Goal: Task Accomplishment & Management: Manage account settings

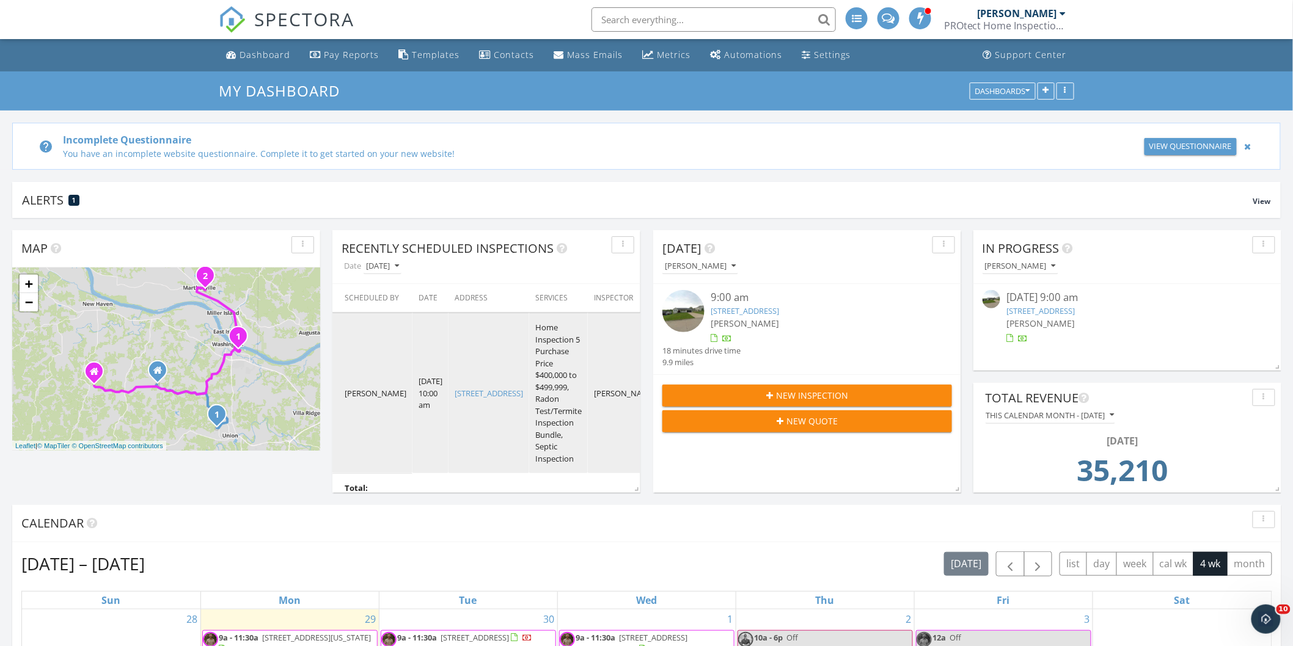
scroll to position [1042, 1315]
click at [461, 399] on link "17 Trails End, Eureka, MO 63025" at bounding box center [488, 393] width 68 height 11
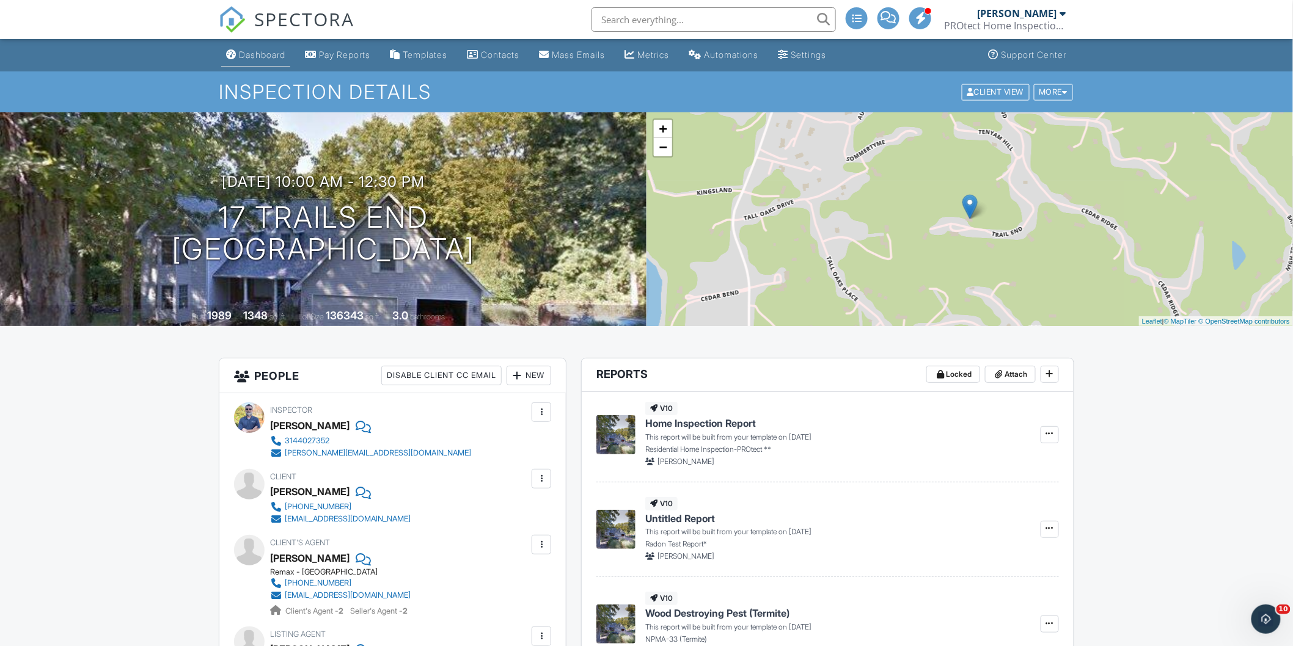
click at [258, 53] on div "Dashboard" at bounding box center [262, 54] width 46 height 10
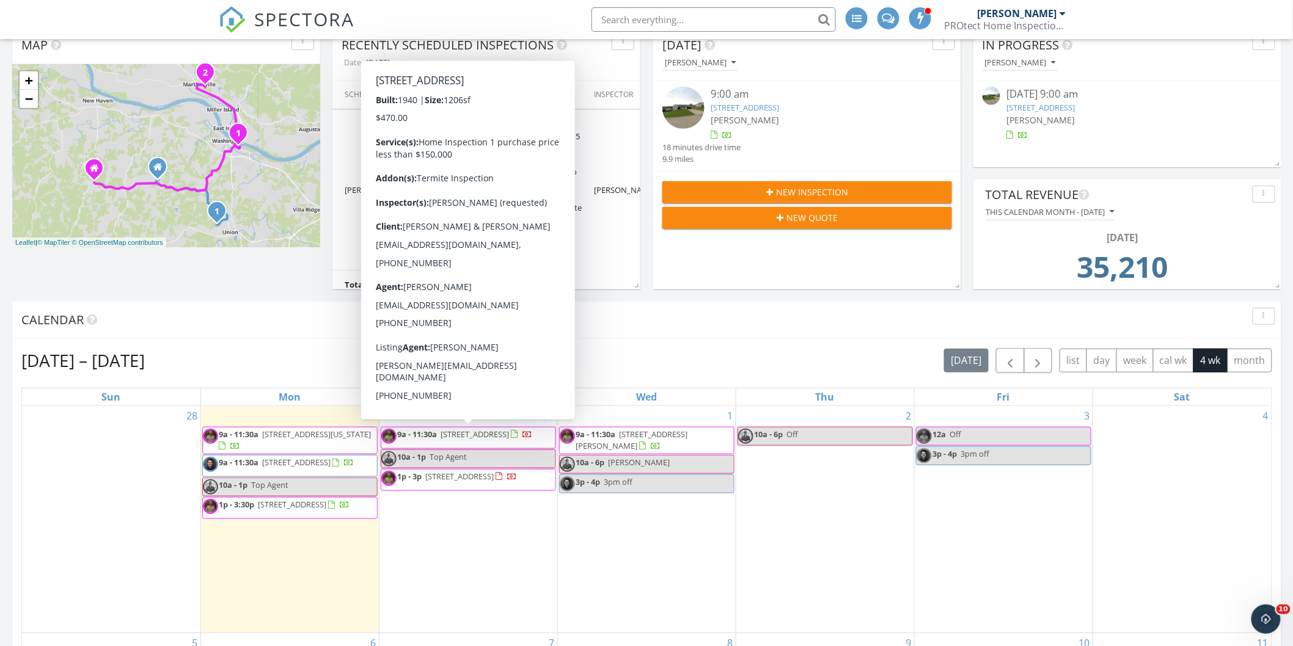
click at [464, 442] on span "9a - 11:30a 450 Grant St, Saint Clair 63077" at bounding box center [456, 438] width 151 height 18
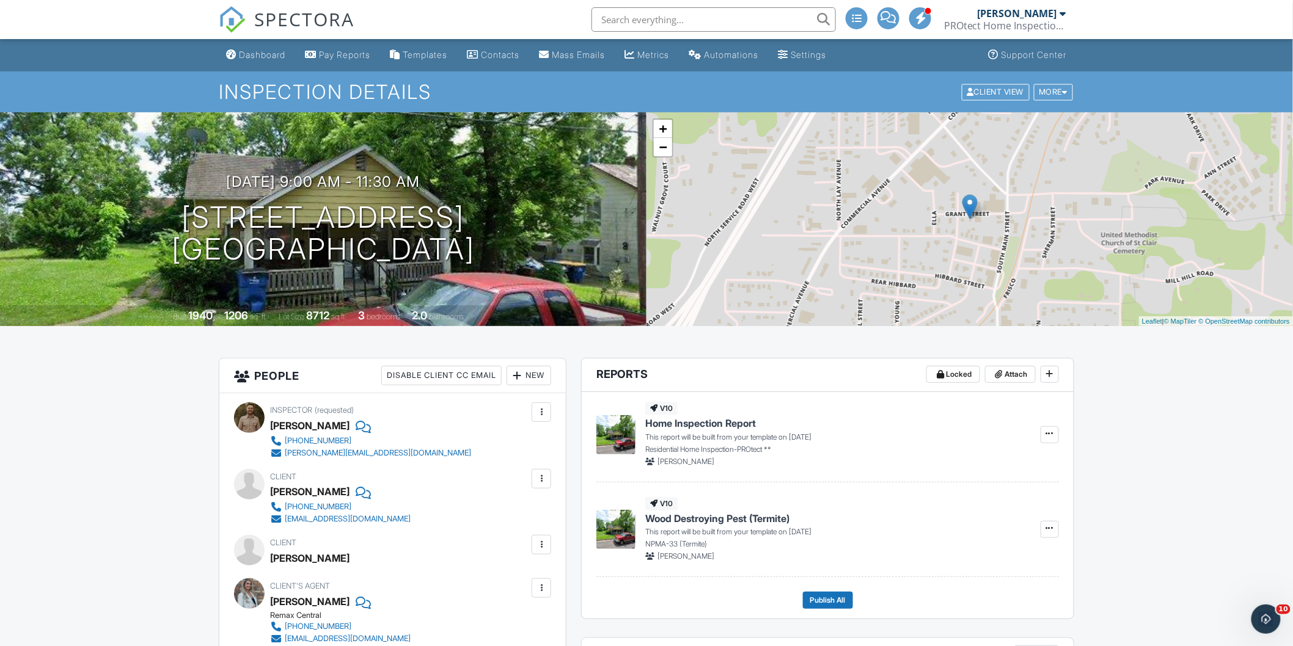
click at [1063, 100] on div "Client View More Property Details Reschedule Reorder / Copy Share Cancel Delete…" at bounding box center [1017, 91] width 114 height 19
click at [1056, 92] on div "More" at bounding box center [1054, 92] width 40 height 16
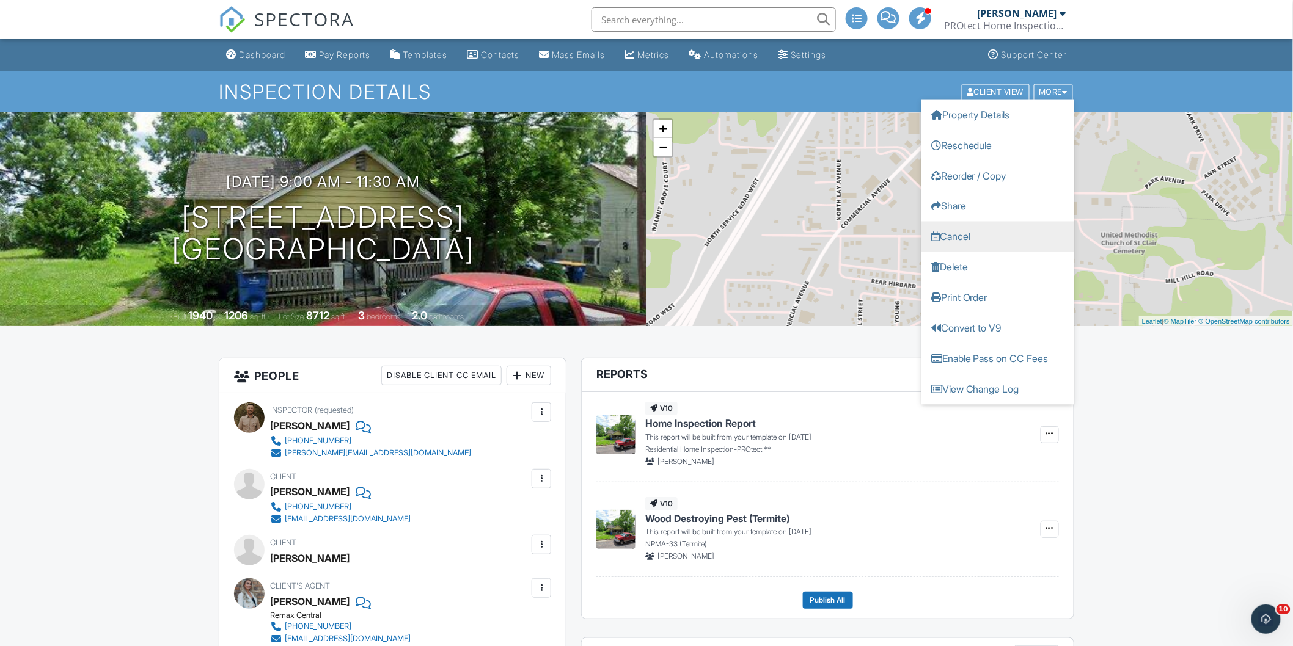
click at [1029, 250] on link "Cancel" at bounding box center [997, 236] width 153 height 31
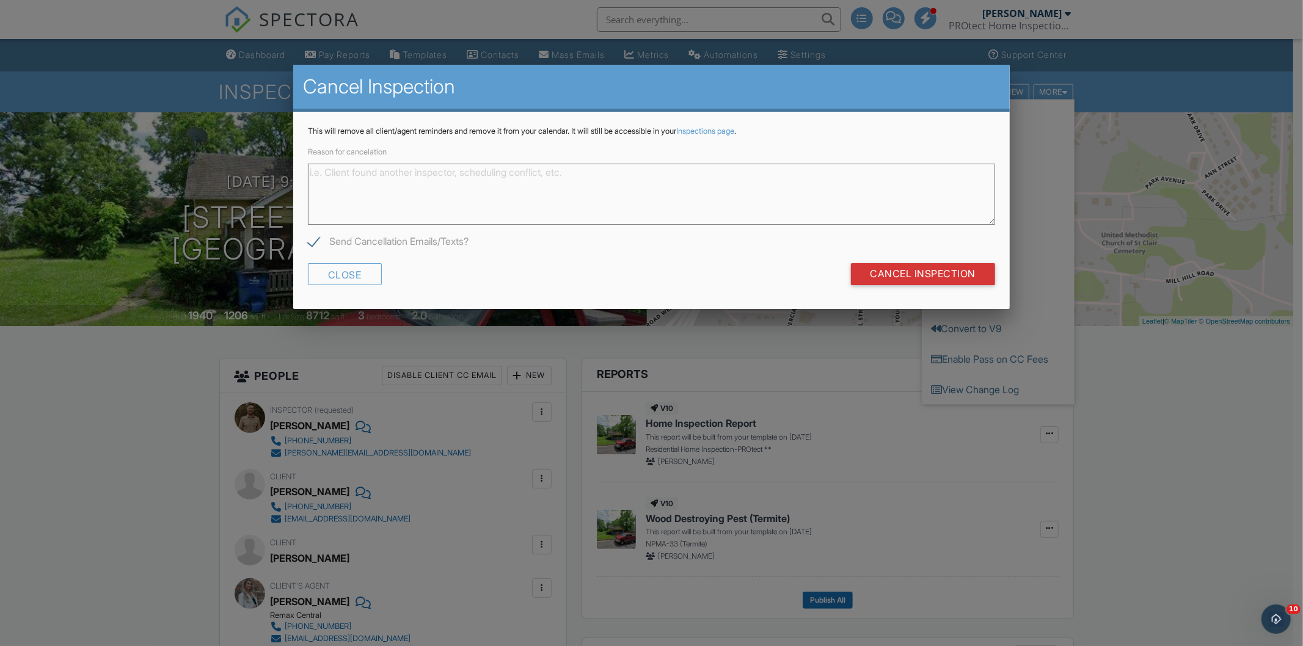
click at [582, 175] on textarea "Reason for cancelation" at bounding box center [651, 194] width 687 height 61
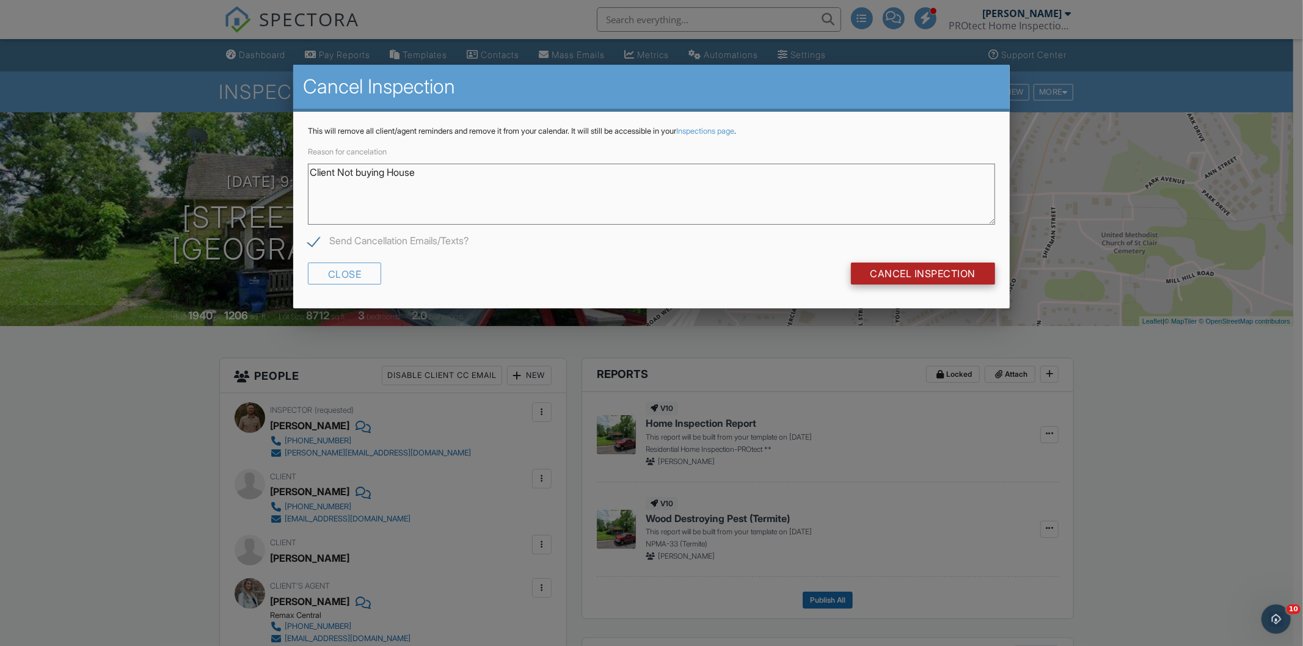
type textarea "Client Not buying House"
click at [937, 269] on input "Cancel Inspection" at bounding box center [923, 274] width 145 height 22
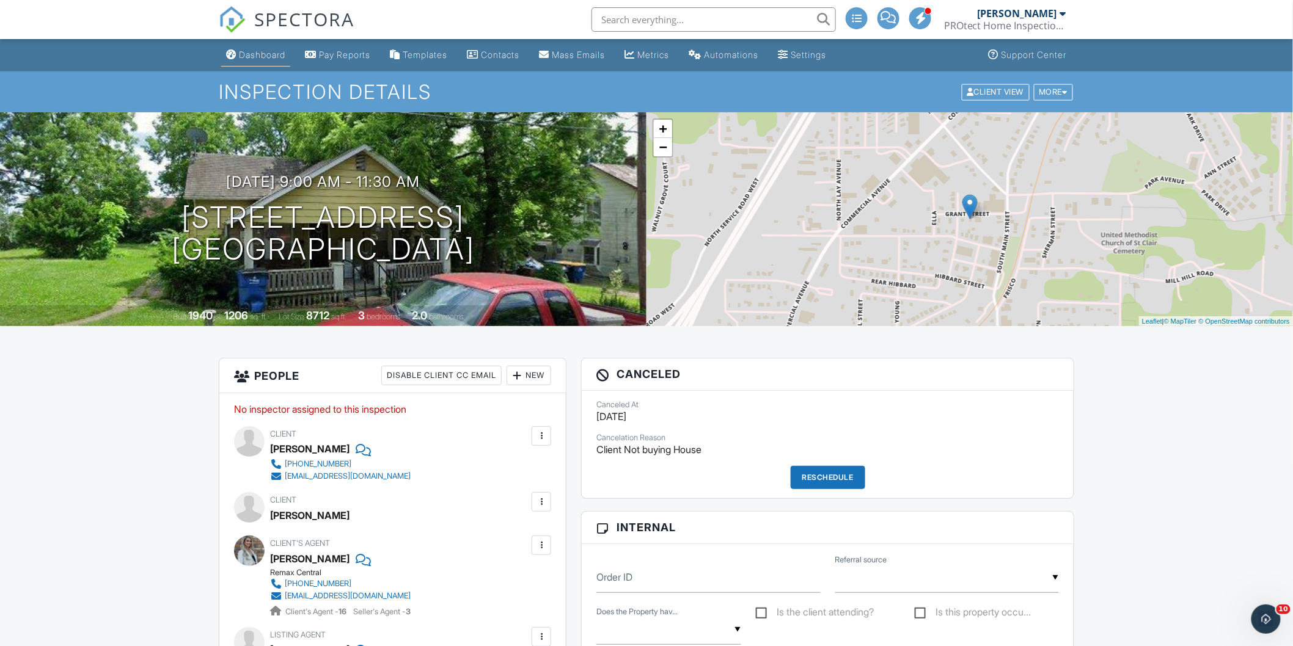
click at [228, 53] on div "Dashboard" at bounding box center [231, 54] width 10 height 10
